Goal: Information Seeking & Learning: Learn about a topic

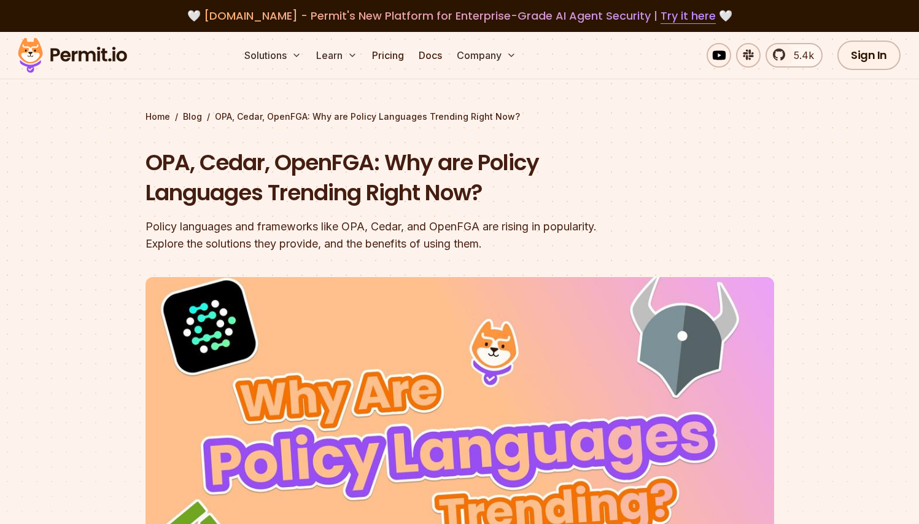
click at [650, 185] on header "OPA, Cedar, OpenFGA: Why are Policy Languages Trending Right Now? Policy langua…" at bounding box center [460, 421] width 629 height 549
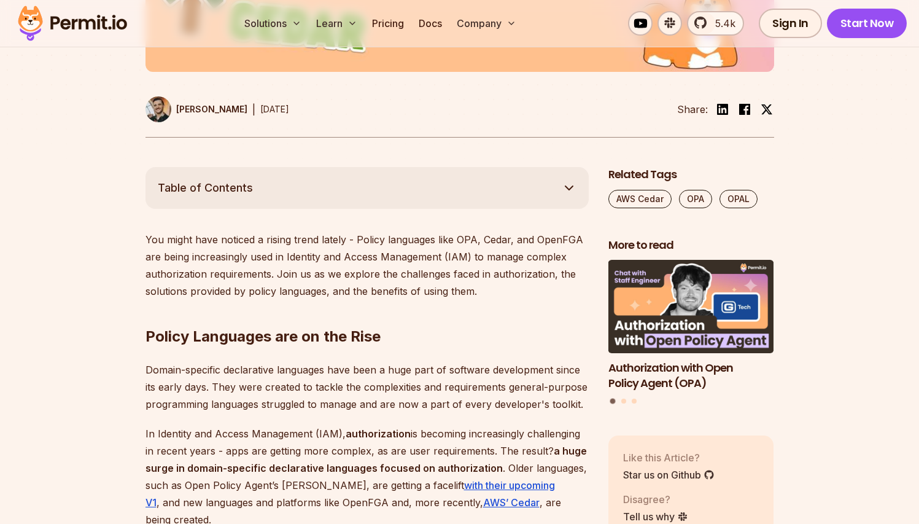
scroll to position [660, 0]
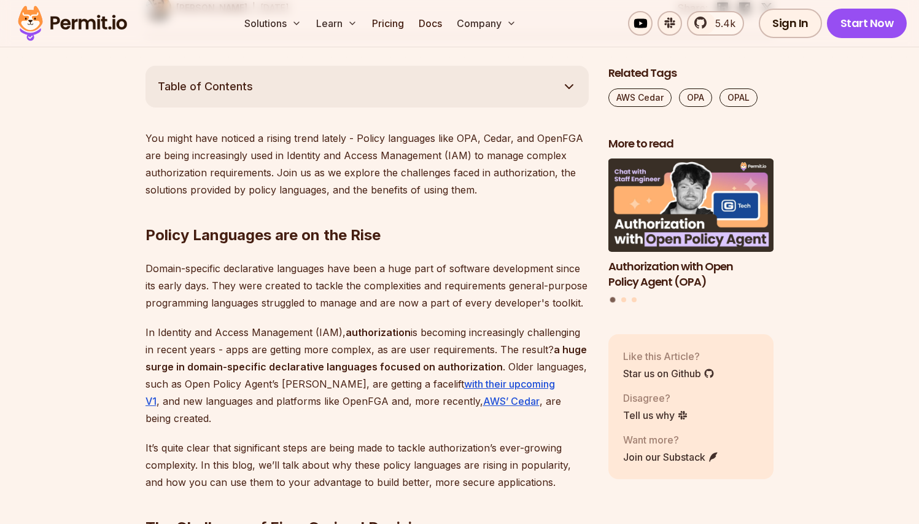
click at [417, 230] on h2 "Policy Languages are on the Rise" at bounding box center [367, 210] width 443 height 69
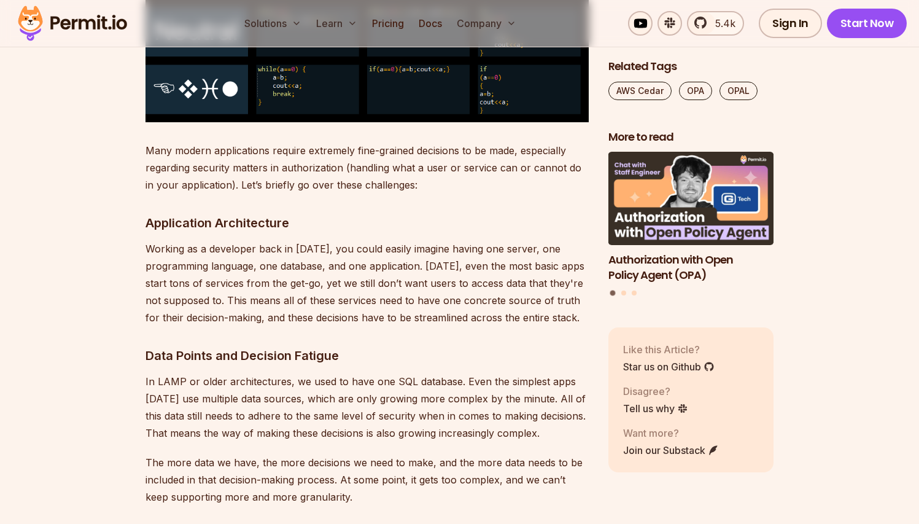
scroll to position [1501, 0]
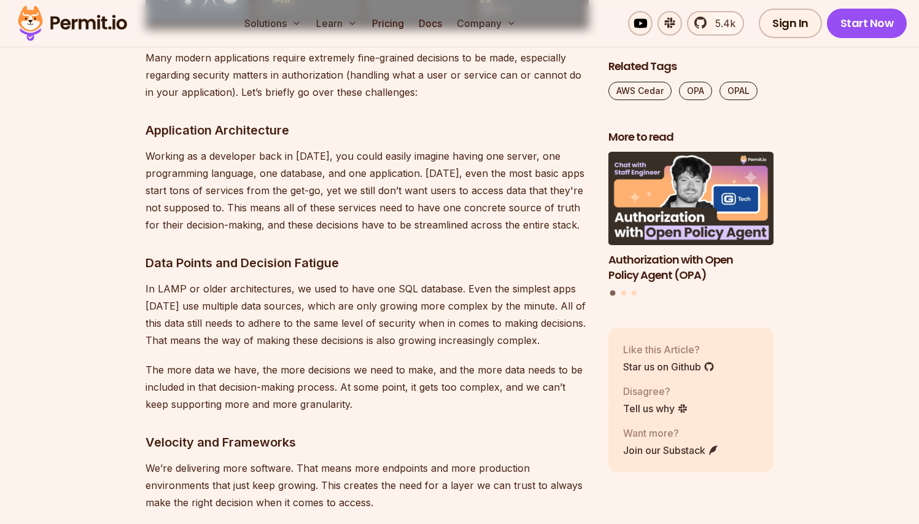
click at [369, 281] on p "In LAMP or older architectures, we used to have one SQL database. Even the simp…" at bounding box center [367, 314] width 443 height 69
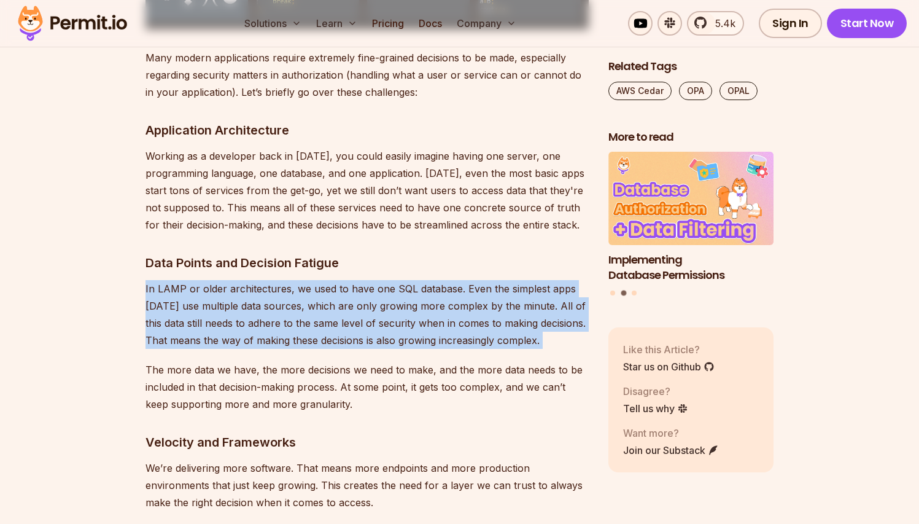
click at [369, 281] on p "In LAMP or older architectures, we used to have one SQL database. Even the simp…" at bounding box center [367, 314] width 443 height 69
click at [440, 295] on p "In LAMP or older architectures, we used to have one SQL database. Even the simp…" at bounding box center [367, 314] width 443 height 69
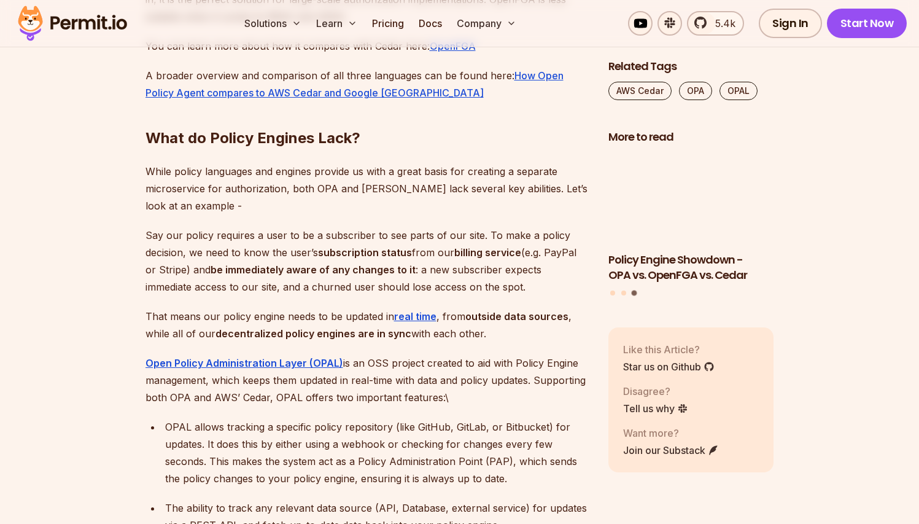
scroll to position [5285, 0]
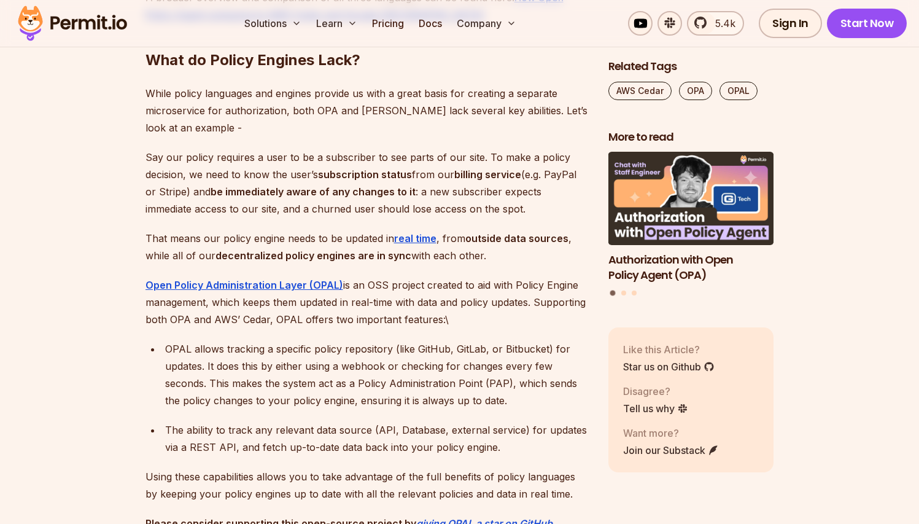
click at [376, 217] on p "Say our policy requires a user to be a subscriber to see parts of our site. To …" at bounding box center [367, 183] width 443 height 69
click at [458, 181] on strong "billing service" at bounding box center [487, 174] width 67 height 12
click at [376, 217] on p "Say our policy requires a user to be a subscriber to see parts of our site. To …" at bounding box center [367, 183] width 443 height 69
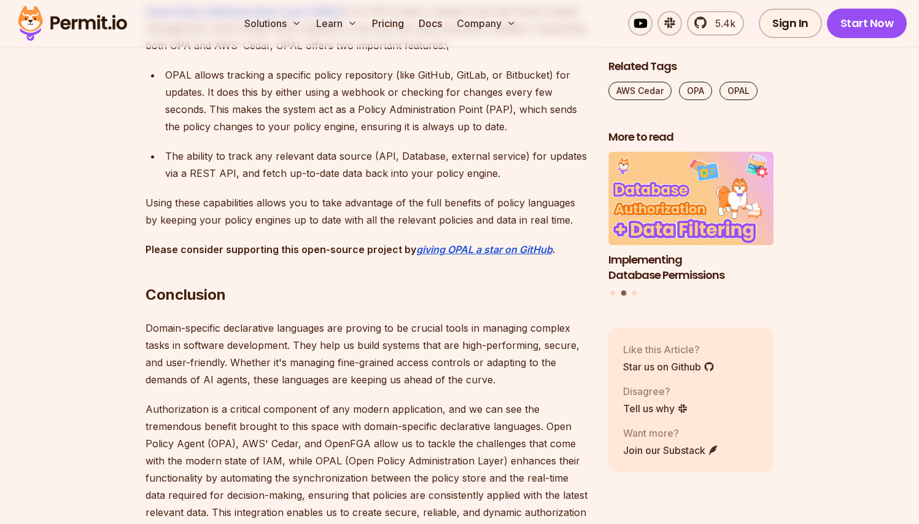
scroll to position [5560, 0]
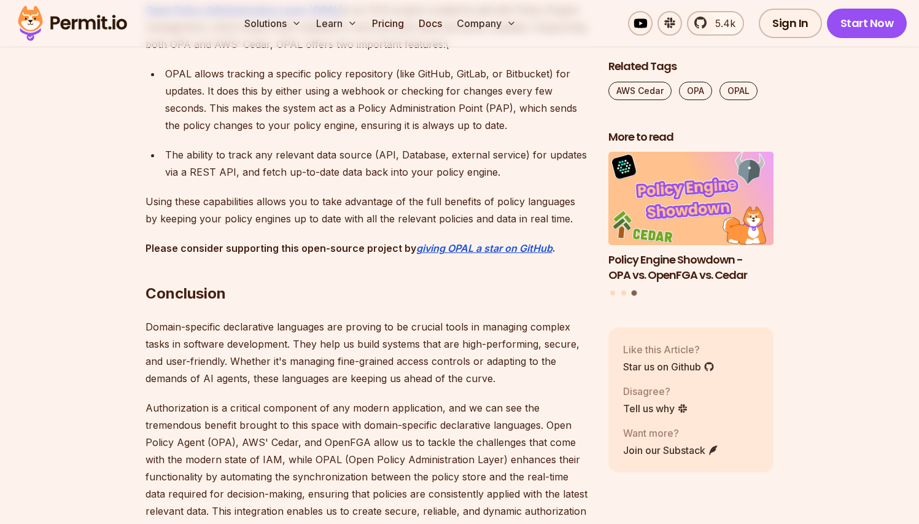
click at [354, 181] on div "The ability to track any relevant data source (API, Database, external service)…" at bounding box center [377, 163] width 424 height 34
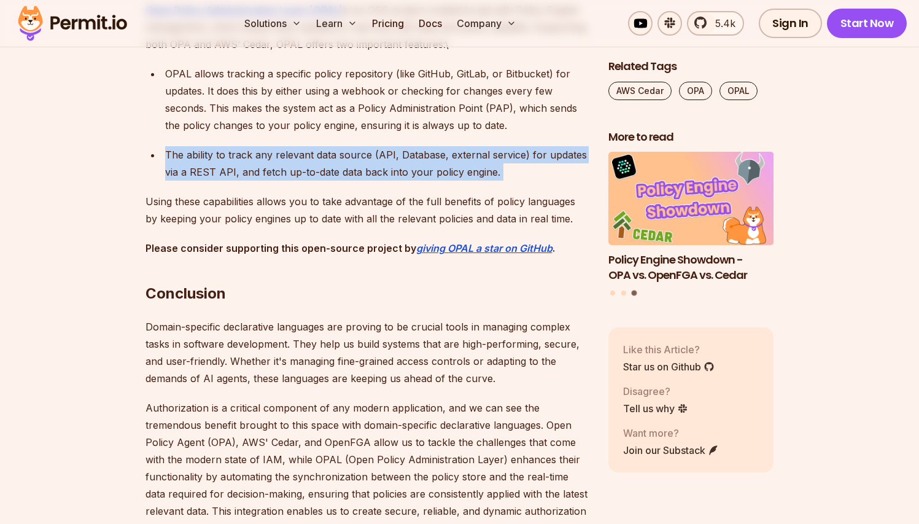
click at [354, 181] on div "The ability to track any relevant data source (API, Database, external service)…" at bounding box center [377, 163] width 424 height 34
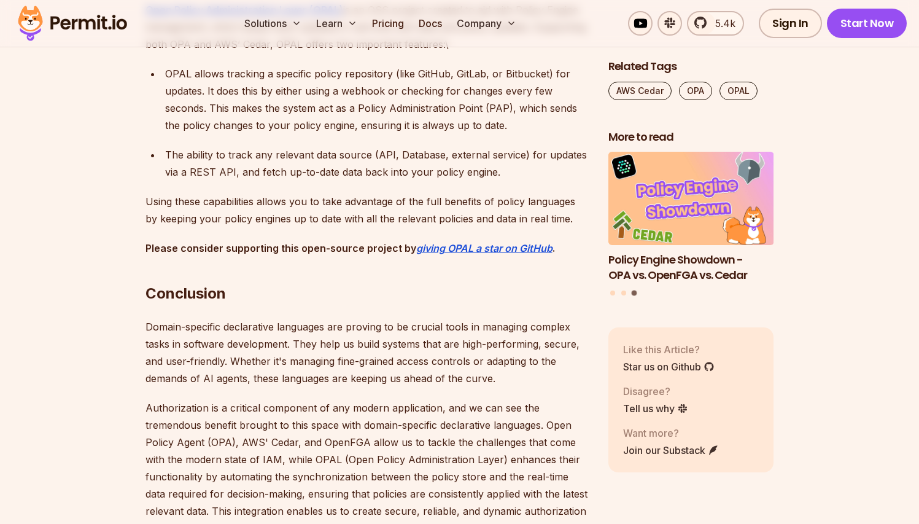
click at [354, 227] on p "Using these capabilities allows you to take advantage of the full benefits of p…" at bounding box center [367, 210] width 443 height 34
click at [411, 181] on div "The ability to track any relevant data source (API, Database, external service)…" at bounding box center [377, 163] width 424 height 34
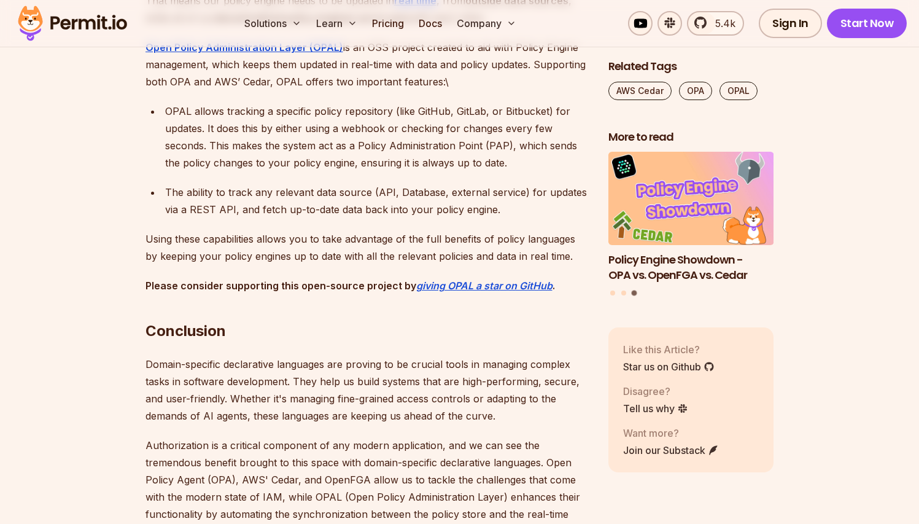
scroll to position [5509, 0]
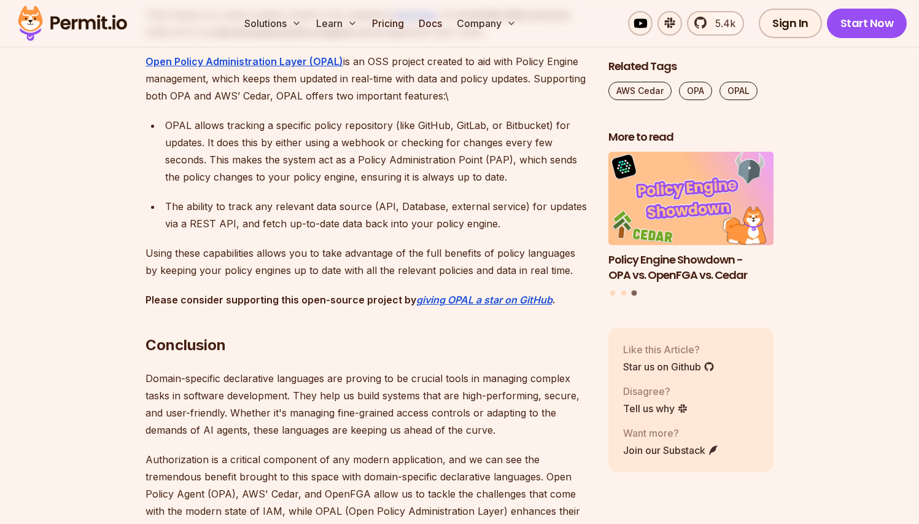
click at [431, 185] on div "OPAL allows tracking a specific policy repository (like GitHub, GitLab, or Bitb…" at bounding box center [377, 151] width 424 height 69
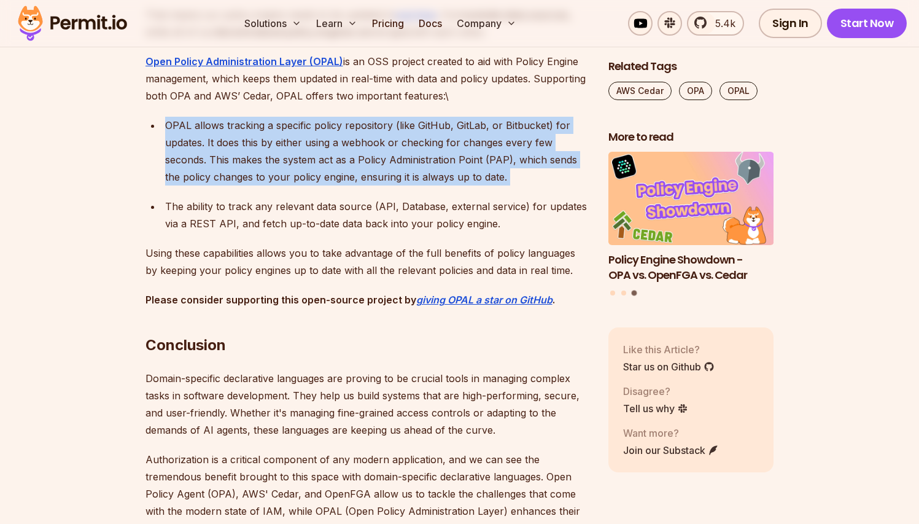
click at [431, 185] on div "OPAL allows tracking a specific policy repository (like GitHub, GitLab, or Bitb…" at bounding box center [377, 151] width 424 height 69
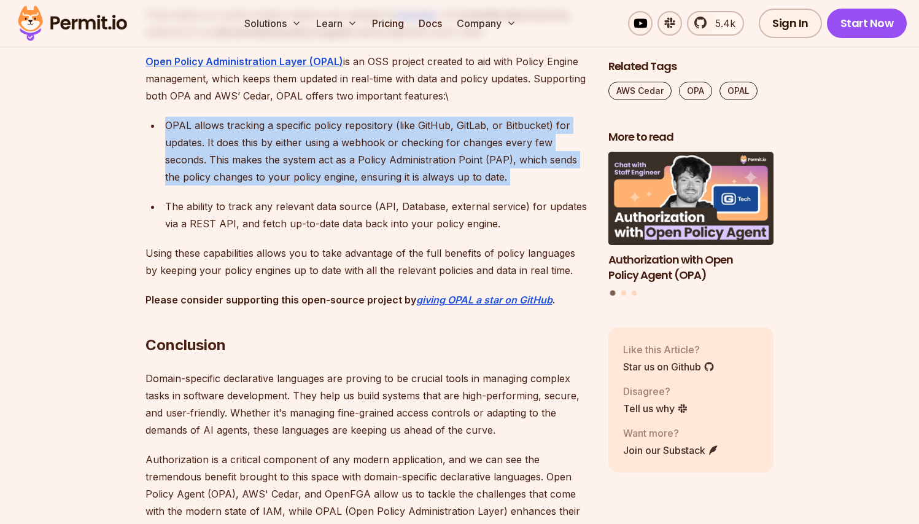
click at [515, 185] on div "OPAL allows tracking a specific policy repository (like GitHub, GitLab, or Bitb…" at bounding box center [377, 151] width 424 height 69
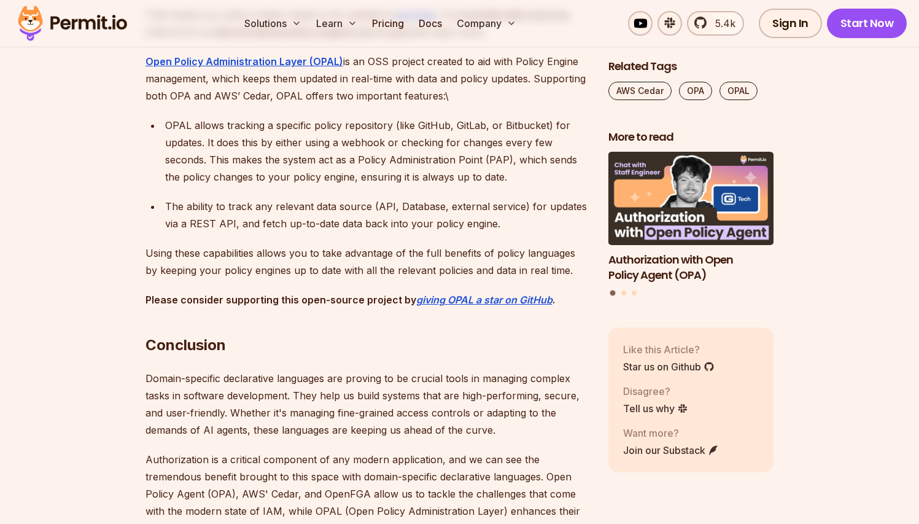
click at [526, 185] on div "OPAL allows tracking a specific policy repository (like GitHub, GitLab, or Bitb…" at bounding box center [377, 151] width 424 height 69
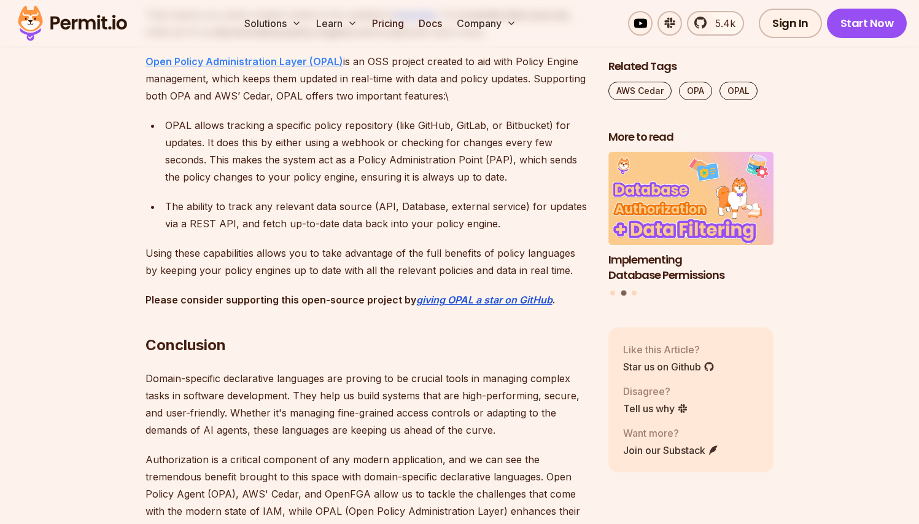
click at [262, 68] on strong "Open Policy Administration Layer (OPAL)" at bounding box center [245, 61] width 198 height 12
